Goal: Task Accomplishment & Management: Use online tool/utility

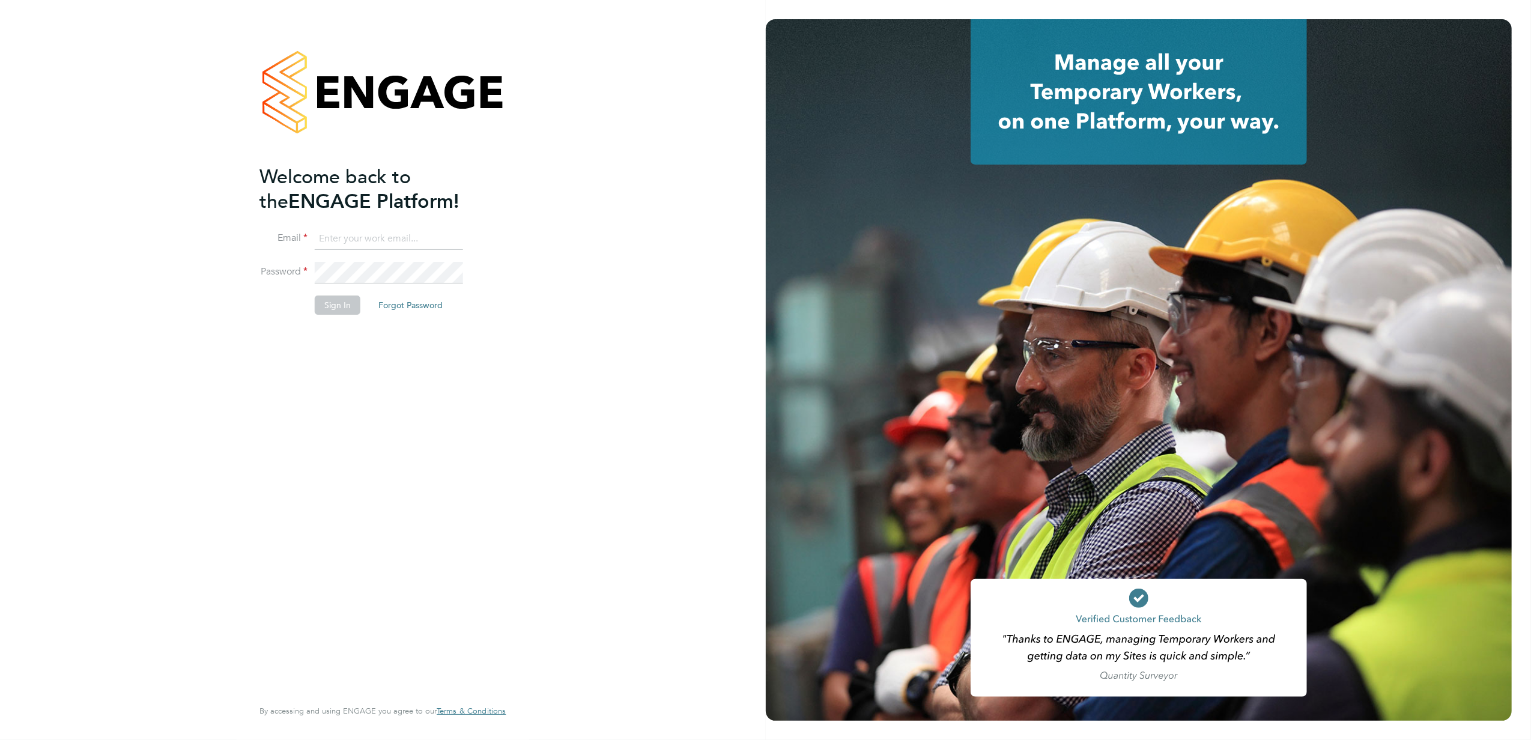
type input "[PERSON_NAME][EMAIL_ADDRESS][PERSON_NAME][DOMAIN_NAME]"
click at [341, 309] on button "Sign In" at bounding box center [338, 305] width 46 height 19
click at [341, 309] on div "Sorry, we are having problems connecting to our services." at bounding box center [383, 370] width 766 height 740
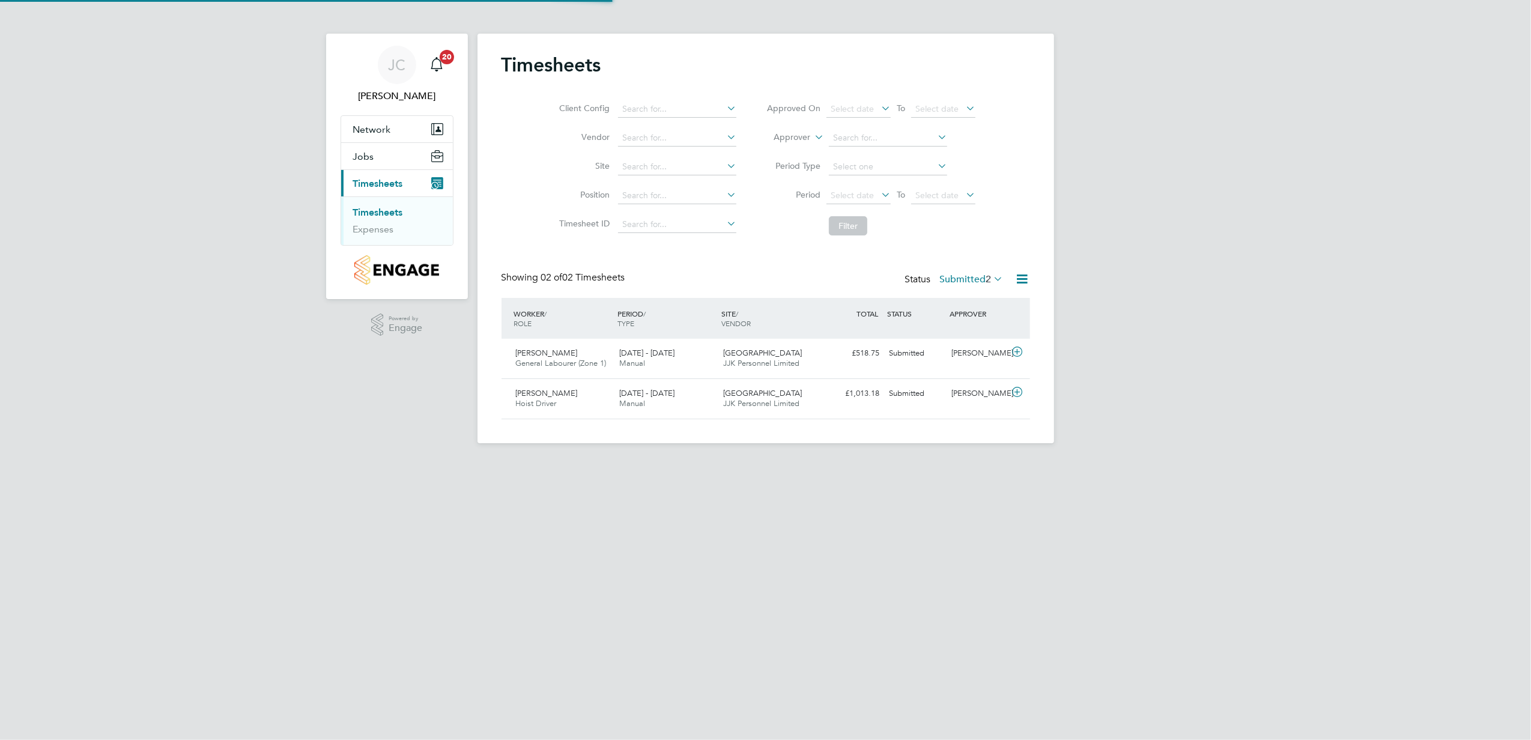
scroll to position [30, 105]
click at [584, 366] on span "General Labourer (Zone 1)" at bounding box center [561, 363] width 91 height 10
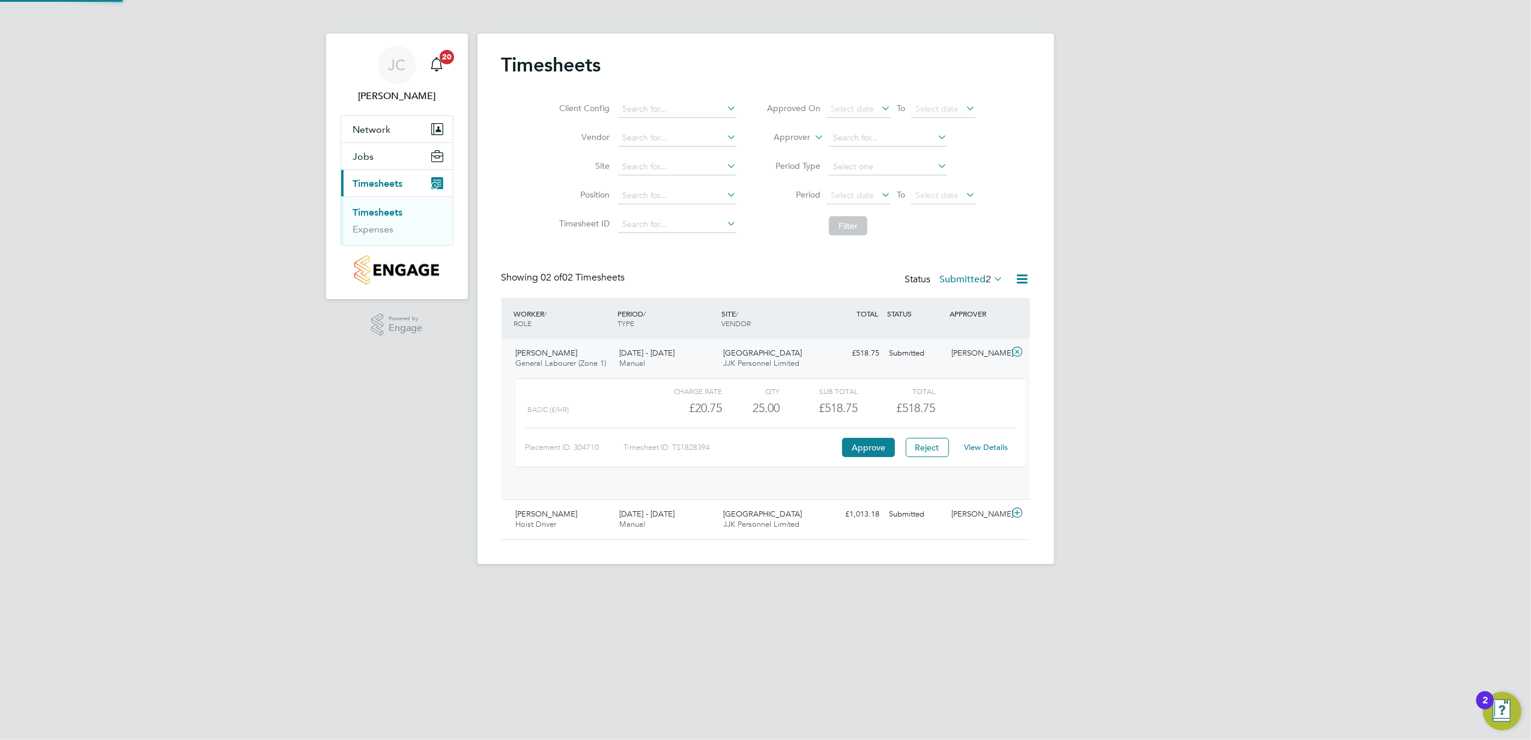
scroll to position [20, 117]
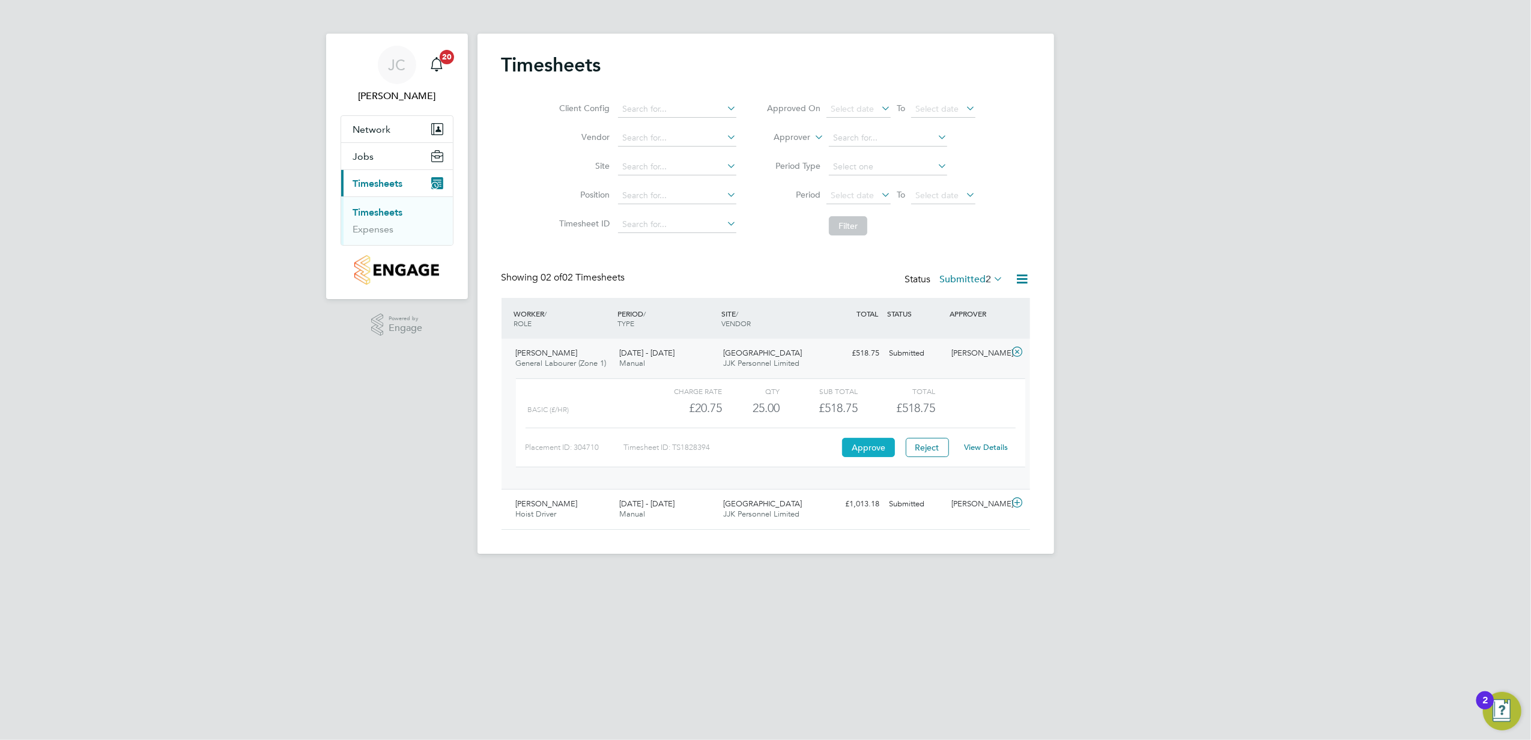
click at [861, 448] on button "Approve" at bounding box center [868, 447] width 53 height 19
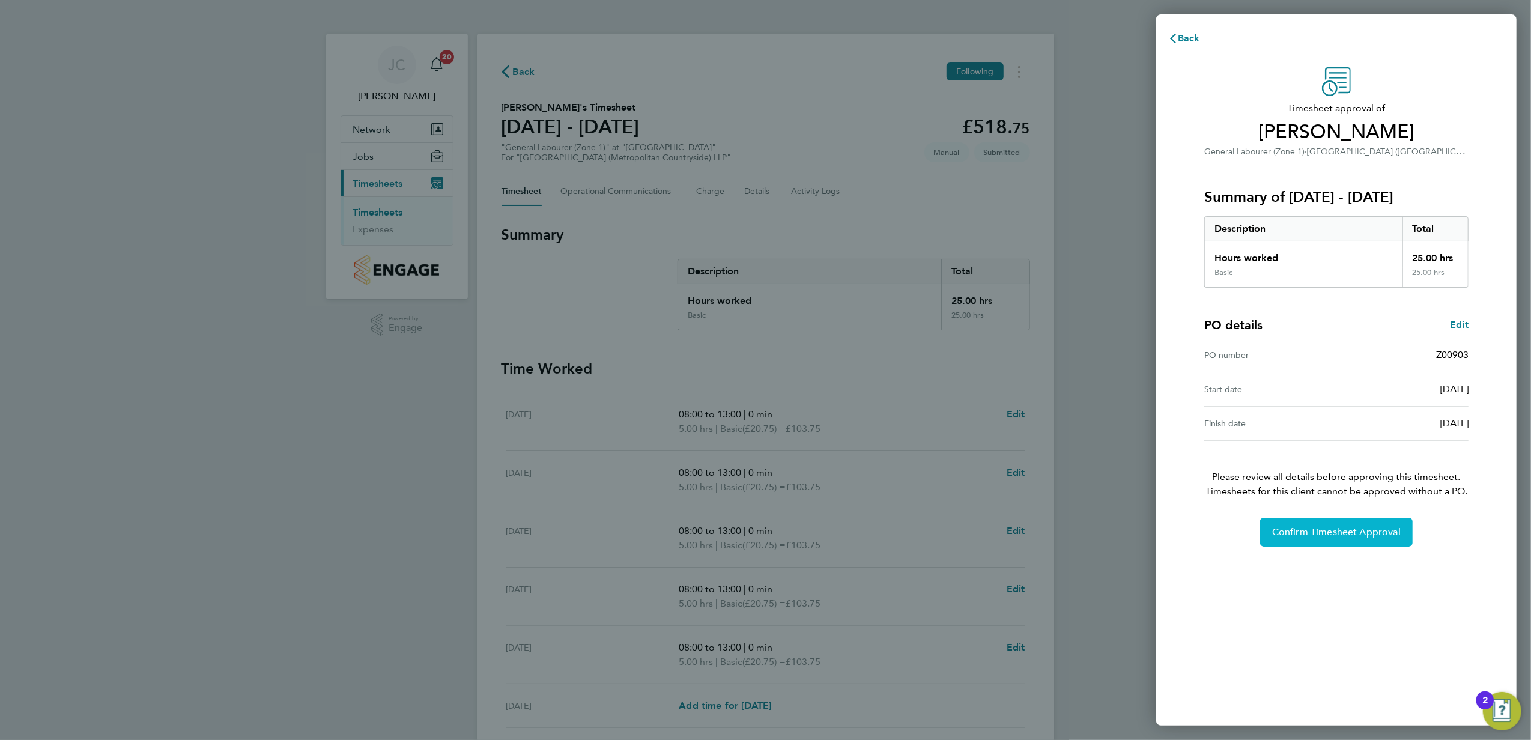
click at [1362, 538] on button "Confirm Timesheet Approval" at bounding box center [1336, 532] width 153 height 29
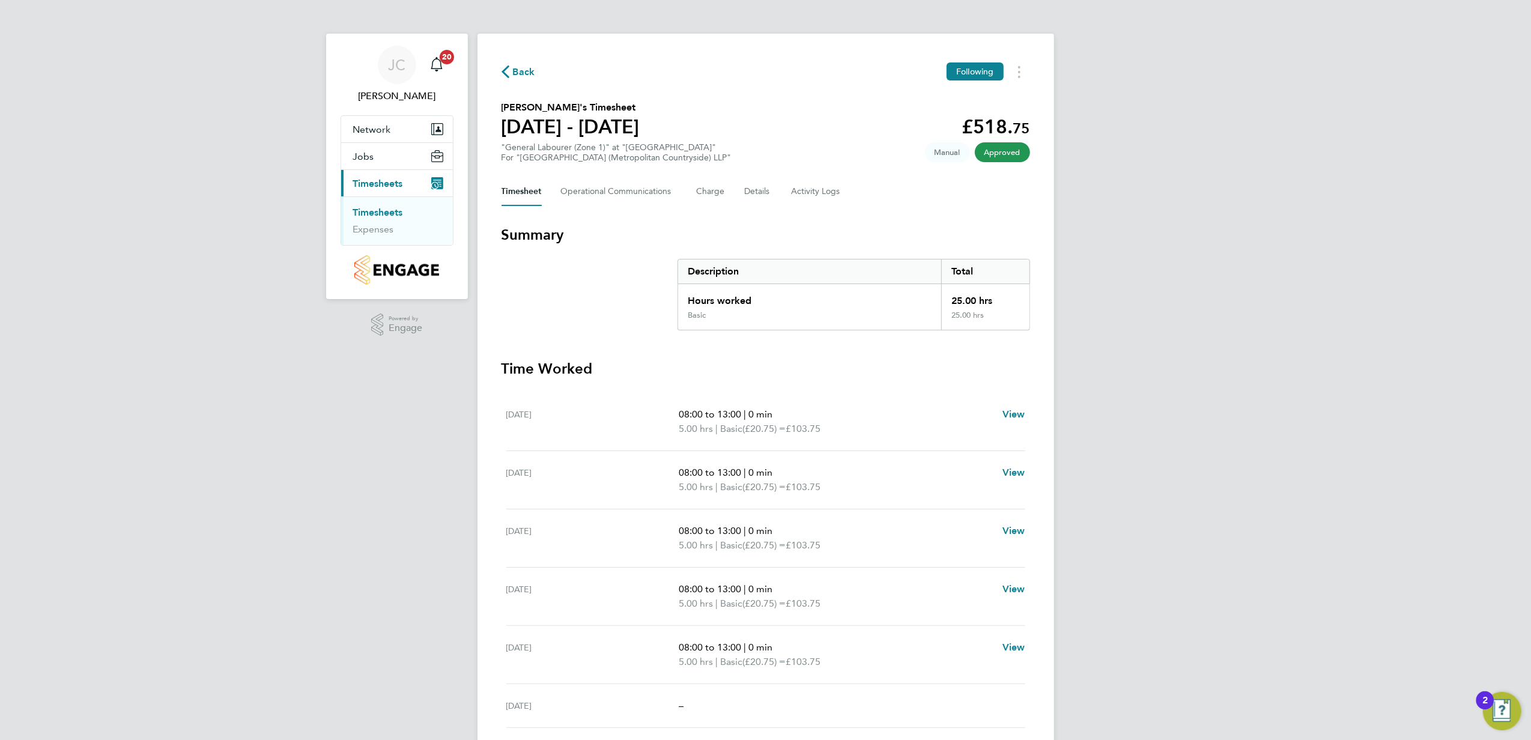
click at [389, 213] on link "Timesheets" at bounding box center [378, 212] width 50 height 11
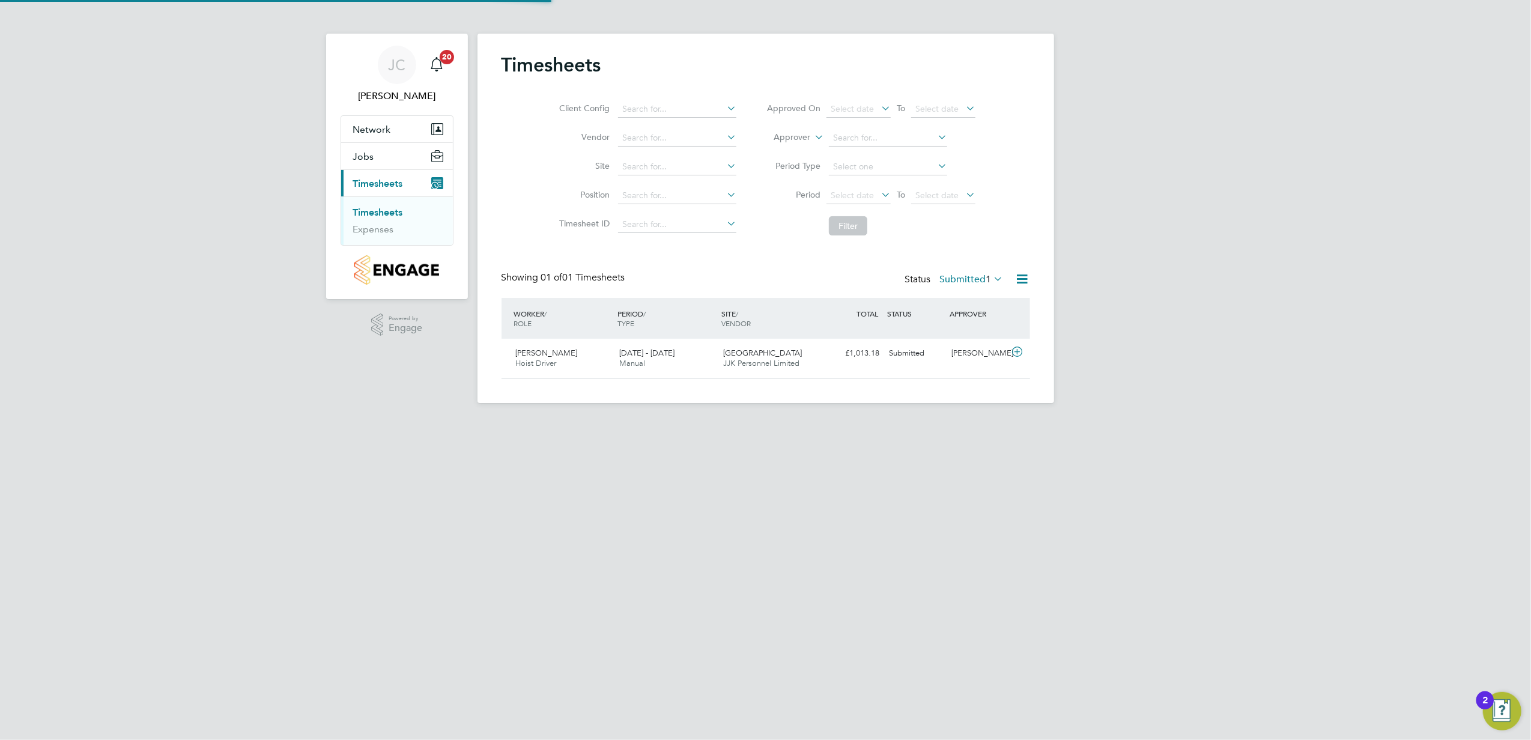
scroll to position [30, 105]
click at [544, 356] on span "Hussein Osman Abdelkadr" at bounding box center [547, 353] width 62 height 10
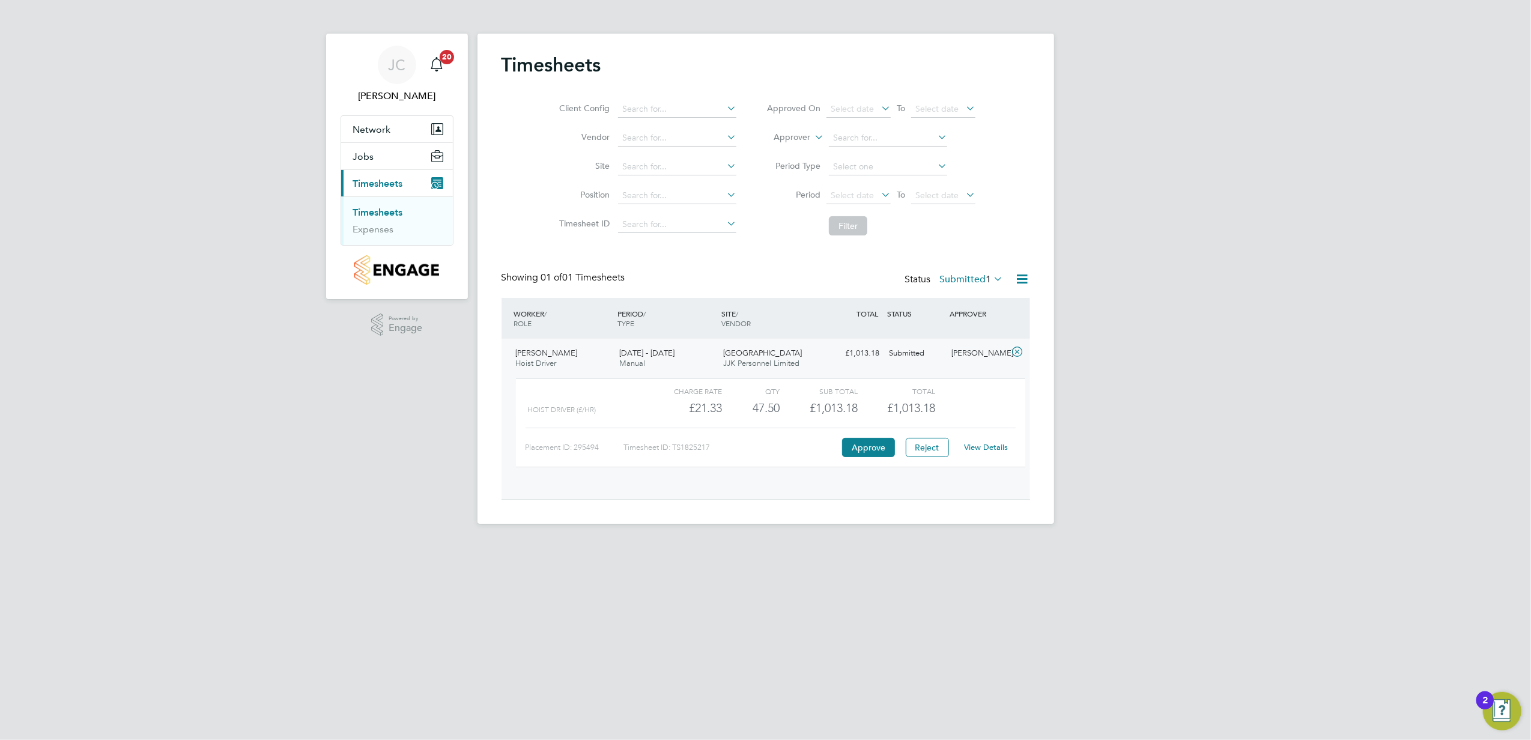
scroll to position [20, 117]
click at [988, 448] on link "View Details" at bounding box center [986, 447] width 44 height 10
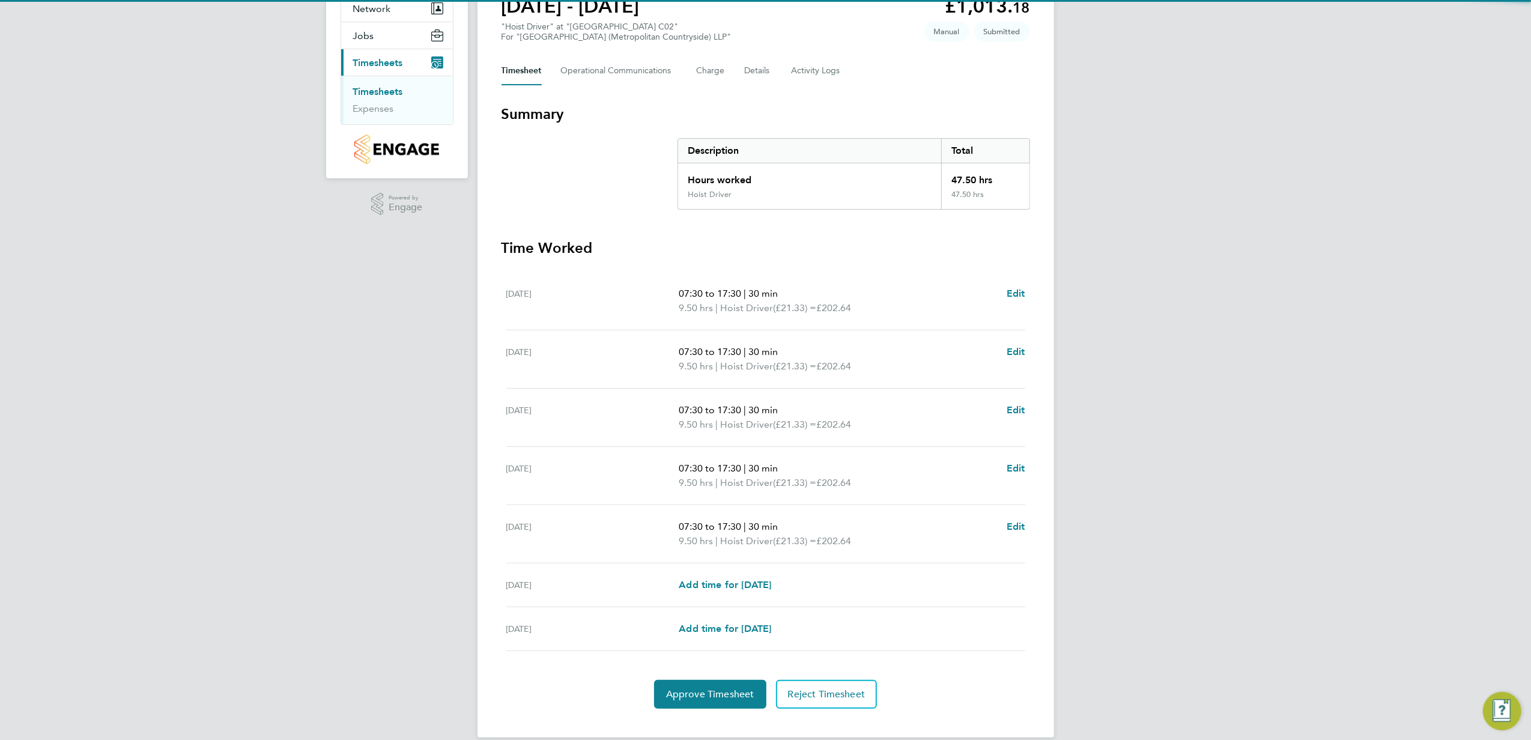
scroll to position [139, 0]
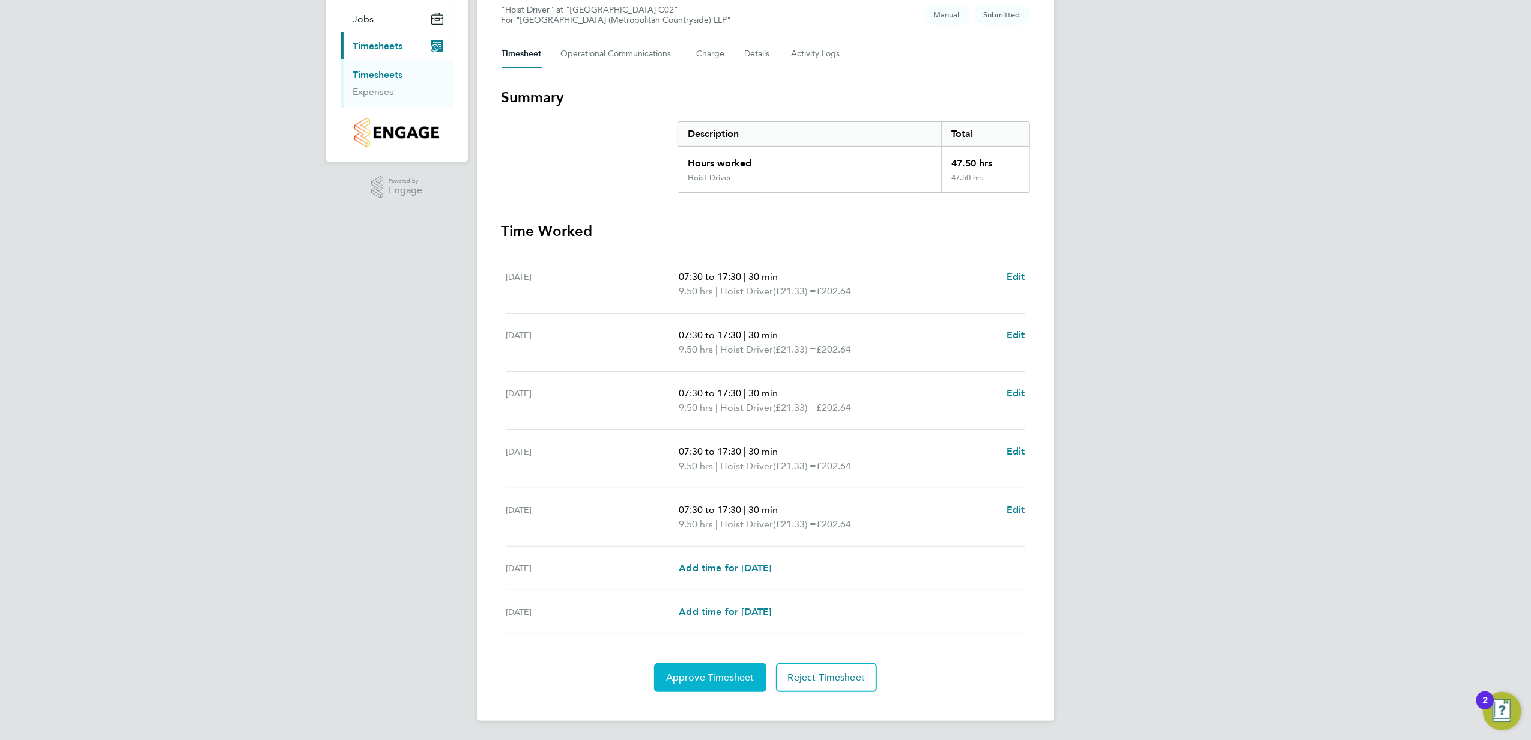
click at [694, 673] on span "Approve Timesheet" at bounding box center [710, 677] width 88 height 12
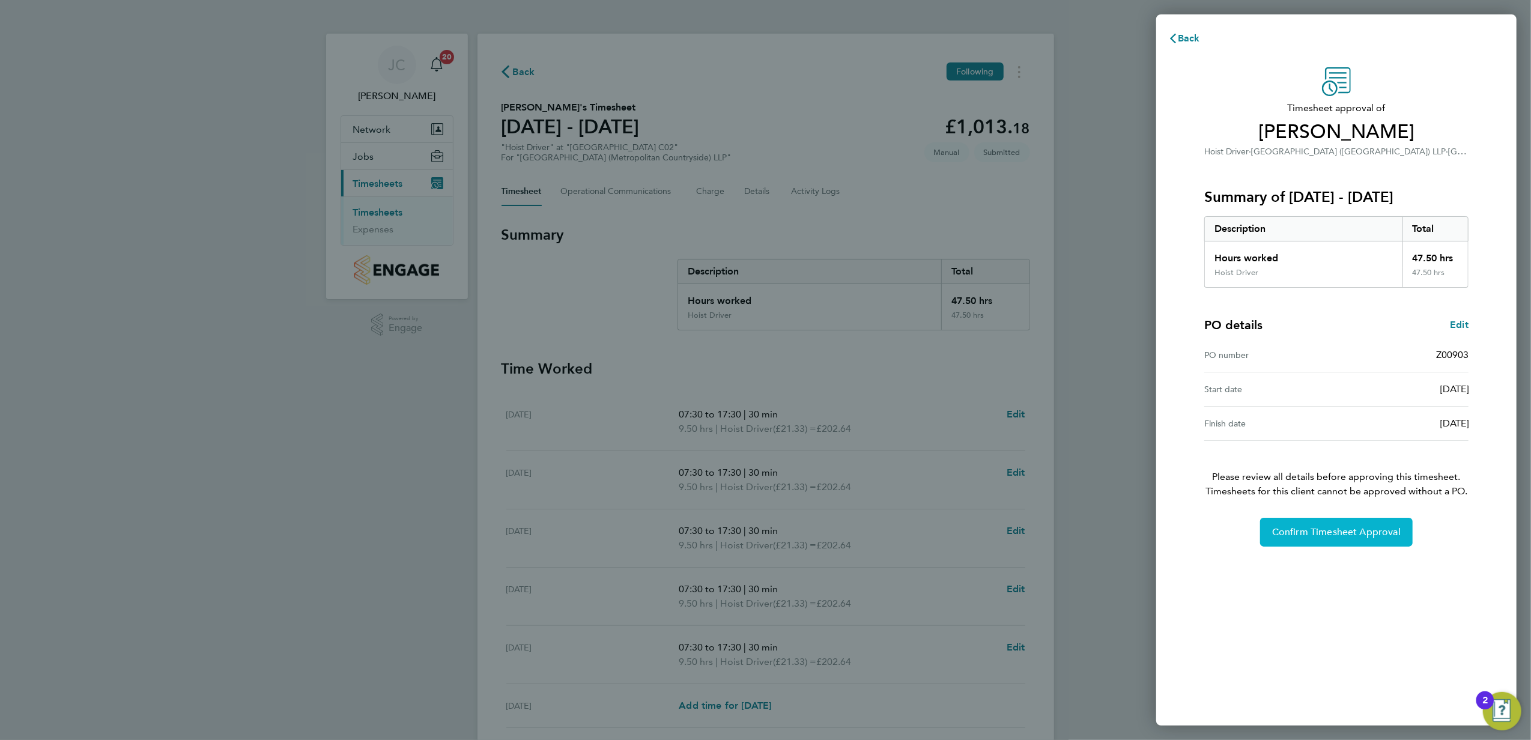
click at [1339, 524] on button "Confirm Timesheet Approval" at bounding box center [1336, 532] width 153 height 29
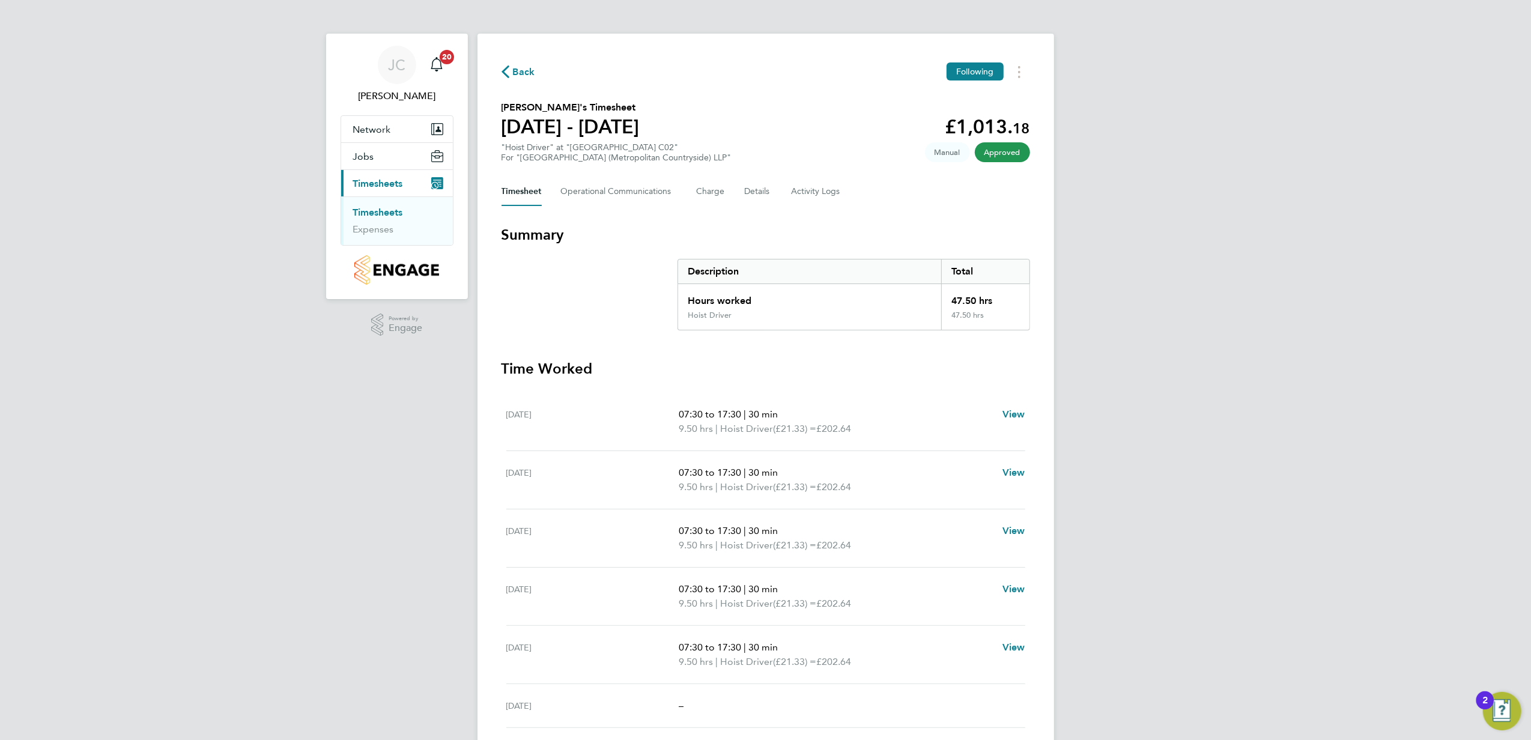
click at [366, 213] on link "Timesheets" at bounding box center [378, 212] width 50 height 11
